Goal: Find specific page/section: Find specific page/section

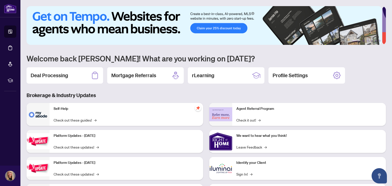
scroll to position [34, 0]
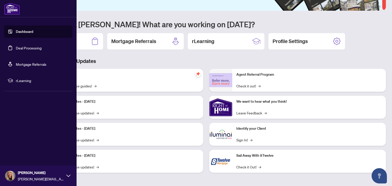
click at [16, 49] on link "Deal Processing" at bounding box center [29, 48] width 26 height 5
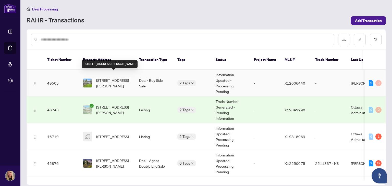
click at [113, 81] on span "[STREET_ADDRESS][PERSON_NAME]" at bounding box center [113, 83] width 35 height 11
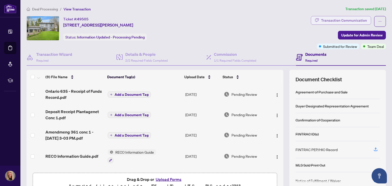
click at [330, 19] on div "Transaction Communication" at bounding box center [344, 20] width 46 height 8
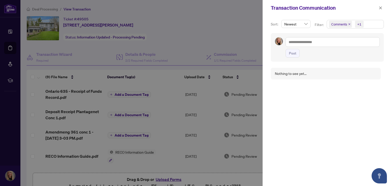
click at [174, 44] on div at bounding box center [196, 93] width 392 height 186
click at [381, 8] on icon "close" at bounding box center [380, 7] width 3 height 3
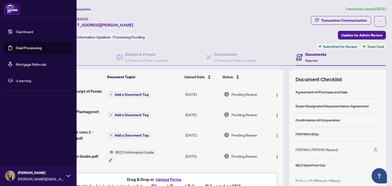
click at [16, 47] on link "Deal Processing" at bounding box center [29, 48] width 26 height 5
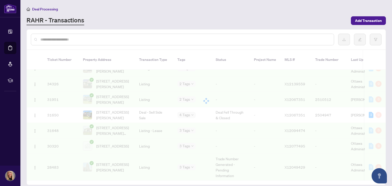
scroll to position [322, 0]
